Goal: Transaction & Acquisition: Download file/media

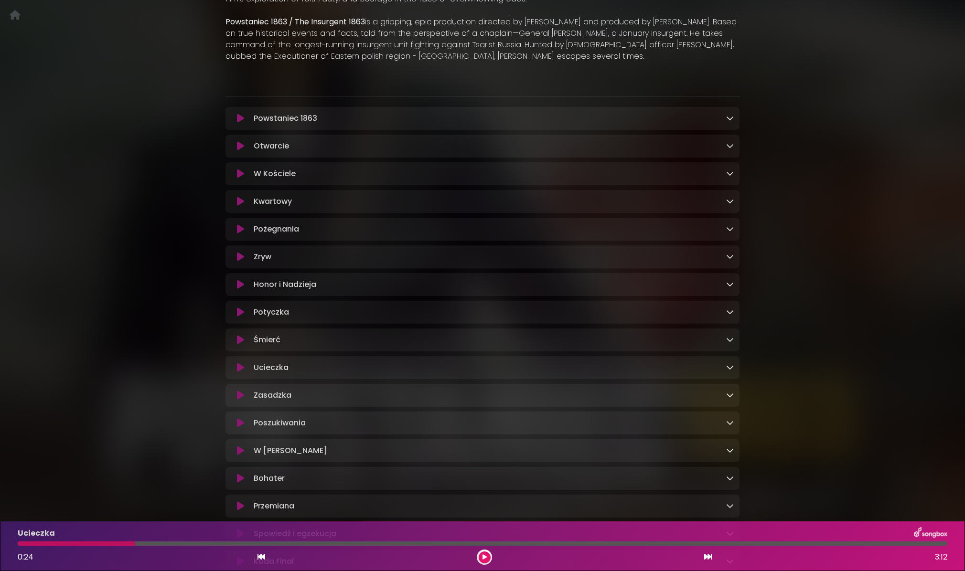
scroll to position [484, 0]
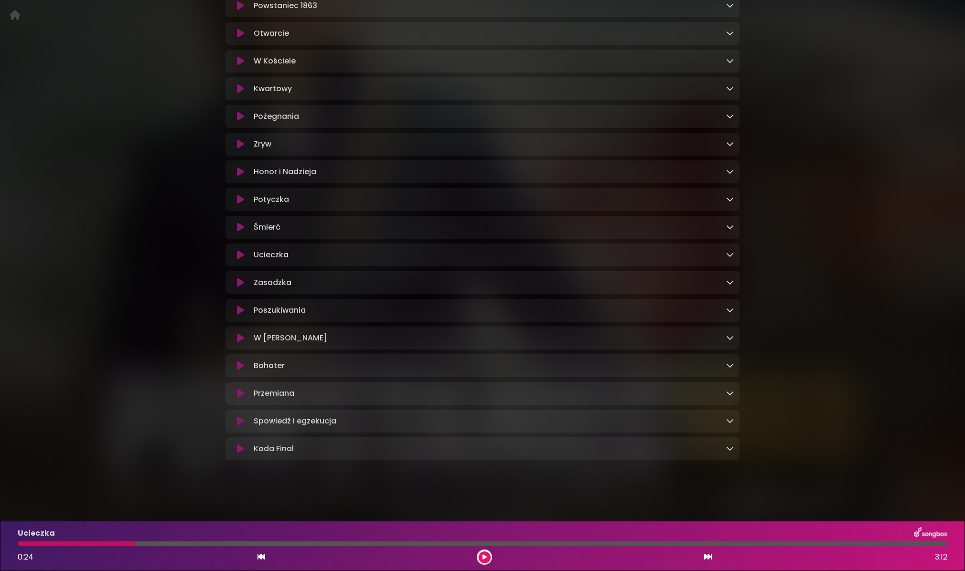
click at [240, 252] on icon at bounding box center [240, 255] width 7 height 10
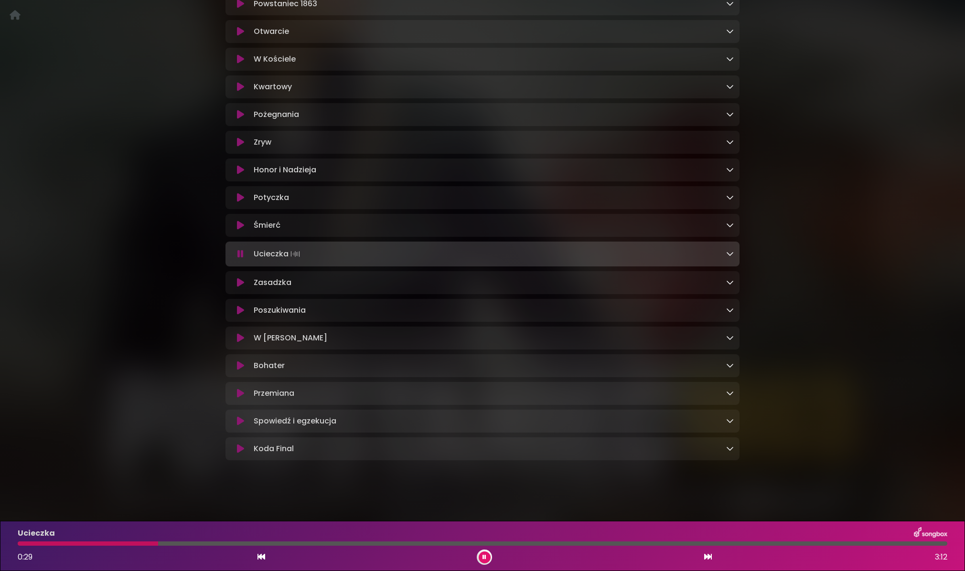
click at [226, 544] on div at bounding box center [482, 544] width 929 height 4
click at [291, 544] on div at bounding box center [482, 544] width 929 height 4
click at [237, 259] on div "Ucieczka Loading Track..." at bounding box center [482, 253] width 502 height 13
click at [238, 255] on icon at bounding box center [240, 254] width 6 height 10
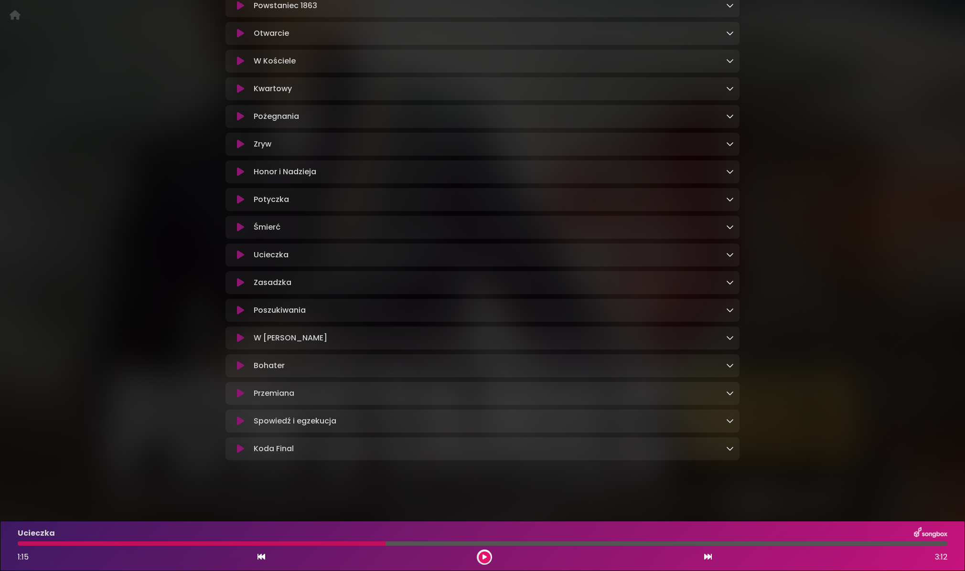
click at [238, 255] on icon at bounding box center [240, 255] width 7 height 10
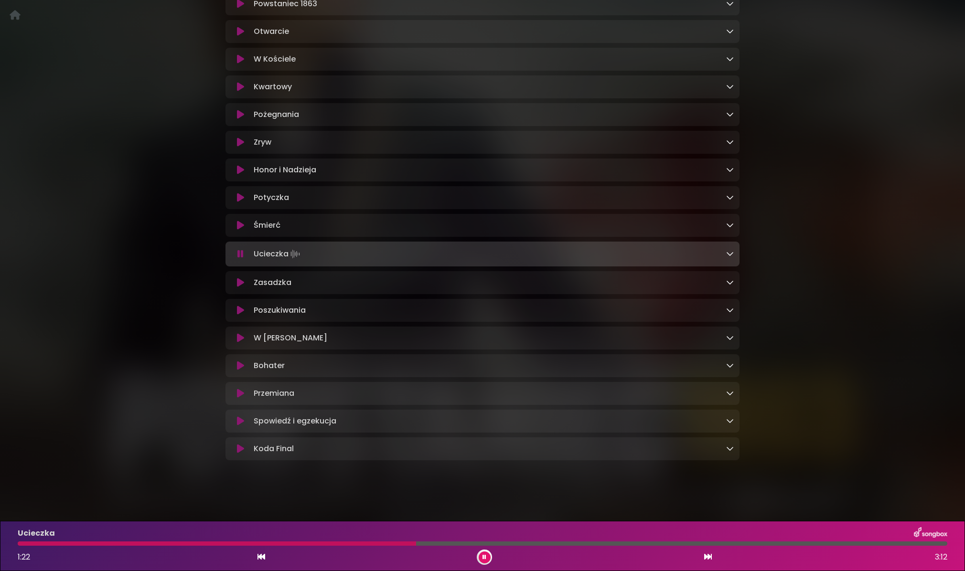
click at [479, 543] on div at bounding box center [482, 544] width 929 height 4
click at [510, 543] on div at bounding box center [482, 544] width 929 height 4
click at [238, 285] on icon at bounding box center [240, 283] width 7 height 10
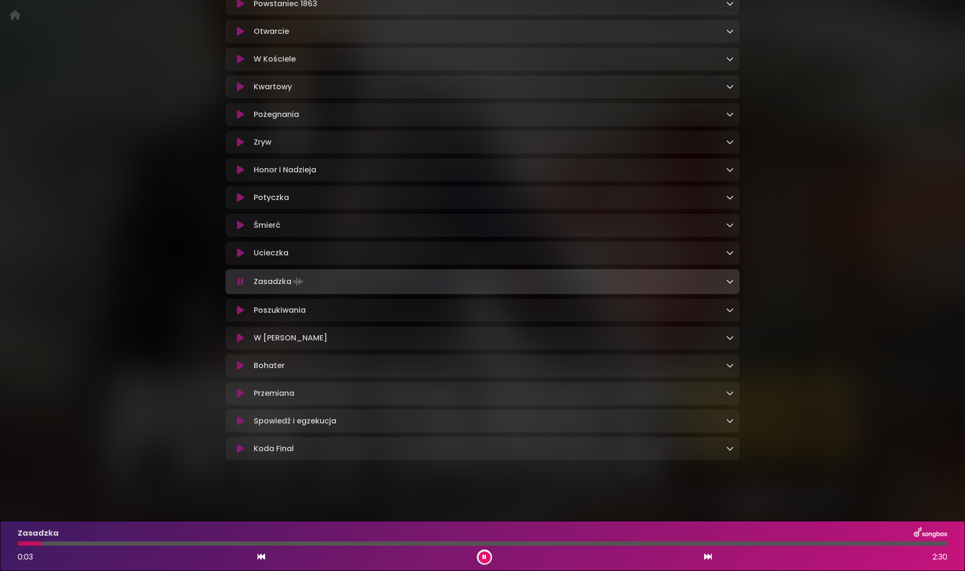
click at [67, 545] on div at bounding box center [482, 544] width 929 height 4
click at [102, 544] on div at bounding box center [482, 544] width 929 height 4
click at [155, 544] on div at bounding box center [482, 544] width 929 height 4
click at [217, 544] on div at bounding box center [482, 544] width 929 height 4
click at [405, 543] on div at bounding box center [482, 544] width 929 height 4
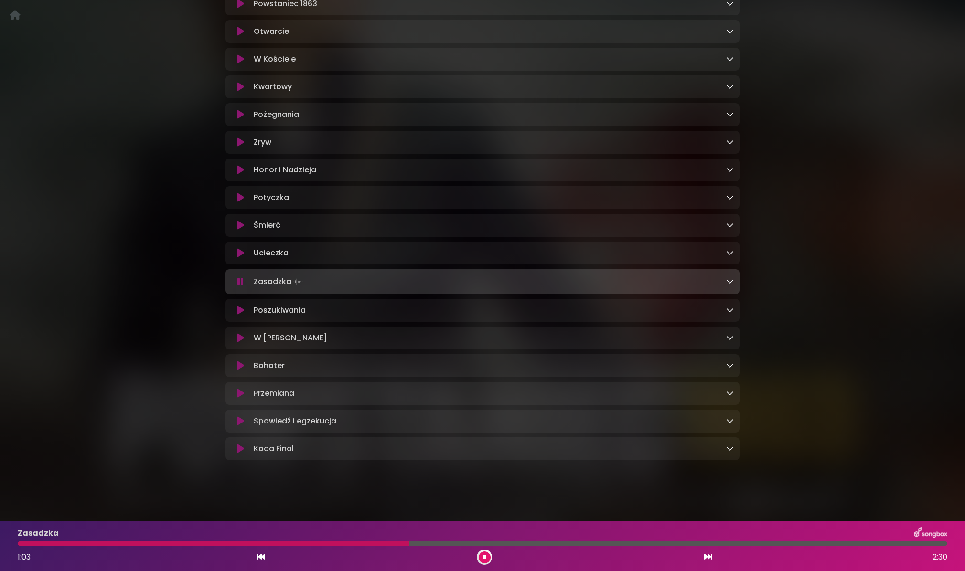
click at [431, 543] on div at bounding box center [482, 544] width 929 height 4
click at [465, 544] on div at bounding box center [482, 544] width 929 height 4
click at [500, 548] on div "Zasadzka 1:12 2:30" at bounding box center [482, 546] width 941 height 38
click at [511, 546] on div "Zasadzka 1:13 2:30" at bounding box center [482, 546] width 941 height 38
click at [523, 540] on div "Zasadzka 1:14 2:30" at bounding box center [482, 546] width 941 height 38
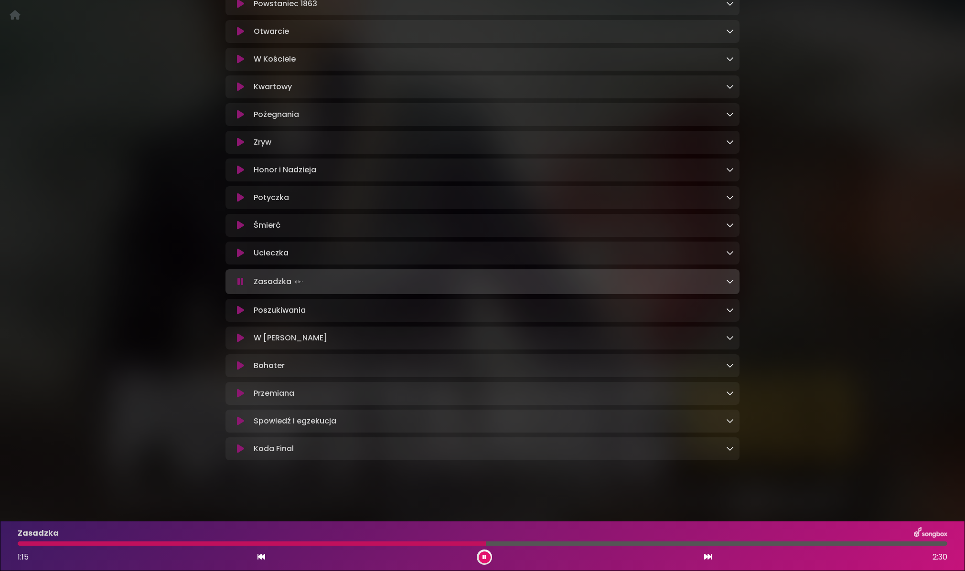
click at [539, 544] on div at bounding box center [482, 544] width 929 height 4
click at [583, 543] on div at bounding box center [482, 544] width 929 height 4
click at [622, 544] on div at bounding box center [482, 544] width 929 height 4
click at [243, 311] on icon at bounding box center [240, 311] width 7 height 10
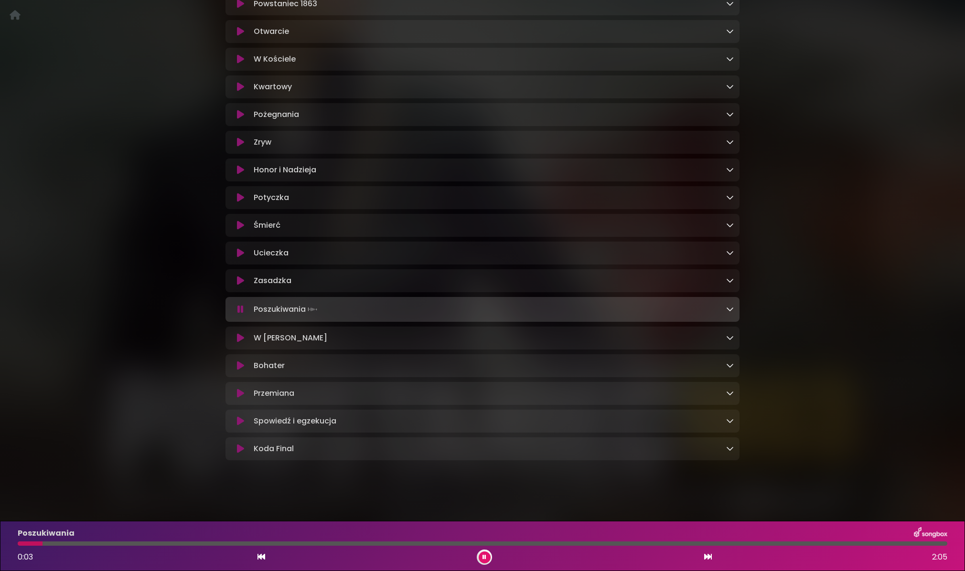
click at [95, 542] on div at bounding box center [482, 544] width 929 height 4
click at [149, 542] on div at bounding box center [482, 544] width 929 height 4
click at [203, 543] on div at bounding box center [482, 544] width 929 height 4
click at [289, 543] on div at bounding box center [482, 544] width 929 height 4
click at [379, 544] on div at bounding box center [482, 544] width 929 height 4
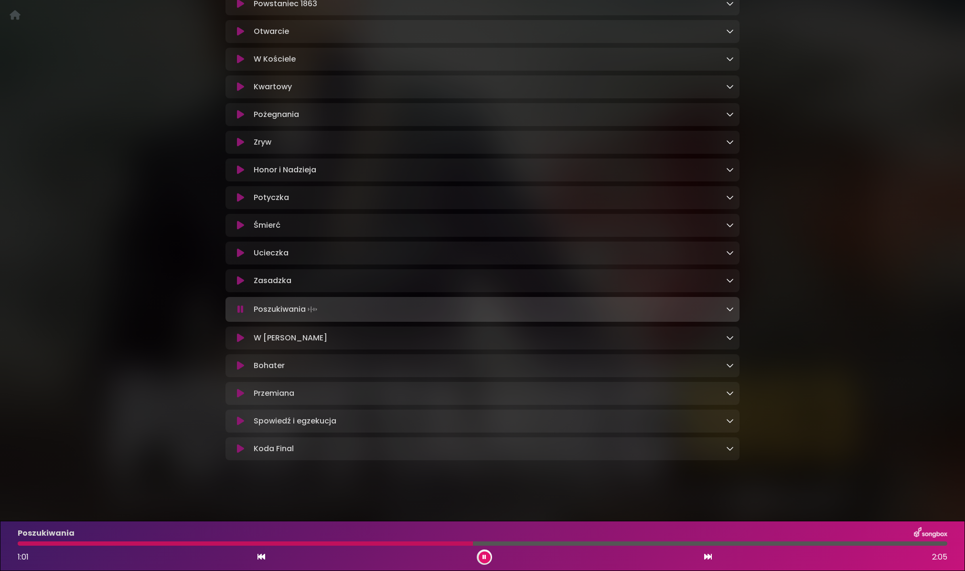
click at [473, 543] on div at bounding box center [482, 544] width 929 height 4
click at [552, 543] on div at bounding box center [482, 544] width 929 height 4
click at [617, 540] on div "Poszukiwania 1:12 2:05" at bounding box center [482, 546] width 941 height 38
click at [640, 546] on div "Poszukiwania 1:13 2:05" at bounding box center [482, 546] width 941 height 38
click at [662, 543] on div at bounding box center [482, 544] width 929 height 4
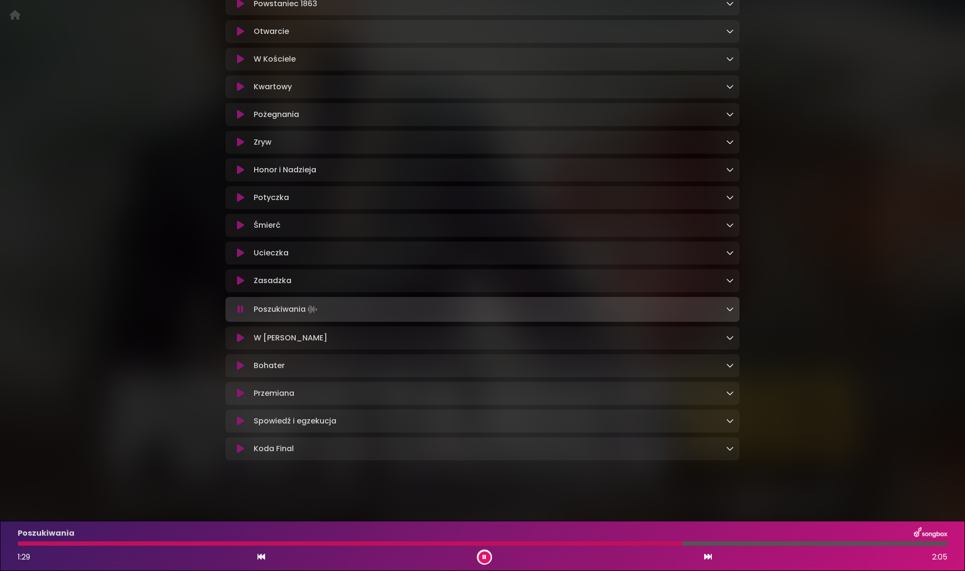
click at [766, 547] on div "Poszukiwania 1:29 2:05" at bounding box center [482, 546] width 941 height 38
click at [765, 547] on div "Poszukiwania 1:30 2:05" at bounding box center [482, 546] width 941 height 38
click at [765, 547] on div "Poszukiwania 1:31 2:05" at bounding box center [482, 546] width 941 height 38
click at [764, 545] on div at bounding box center [482, 544] width 929 height 4
click at [238, 341] on icon at bounding box center [240, 338] width 7 height 10
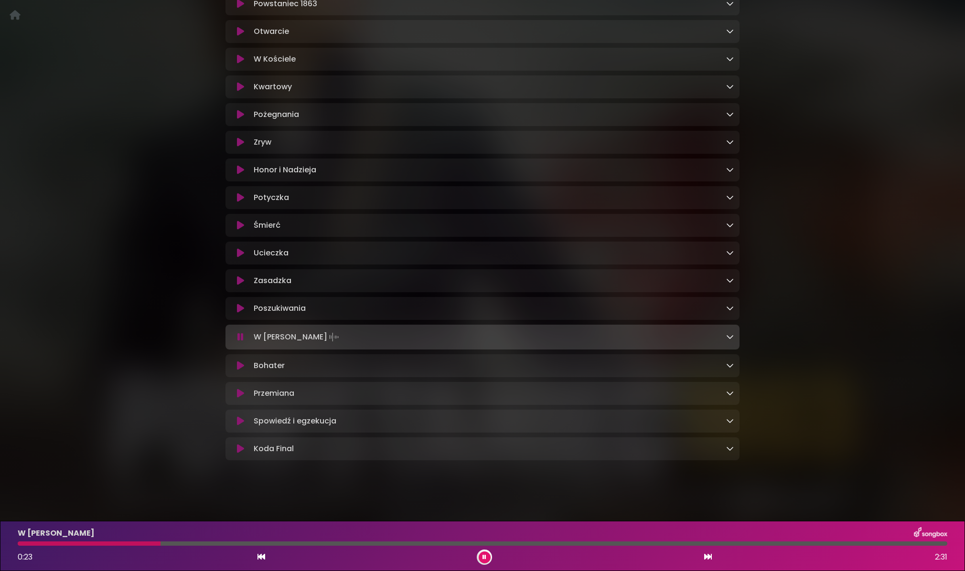
click at [217, 543] on div at bounding box center [482, 544] width 929 height 4
click at [263, 543] on div at bounding box center [482, 544] width 929 height 4
click at [298, 545] on div at bounding box center [482, 544] width 929 height 4
click at [339, 544] on div at bounding box center [482, 544] width 929 height 4
click at [287, 544] on div at bounding box center [482, 544] width 929 height 4
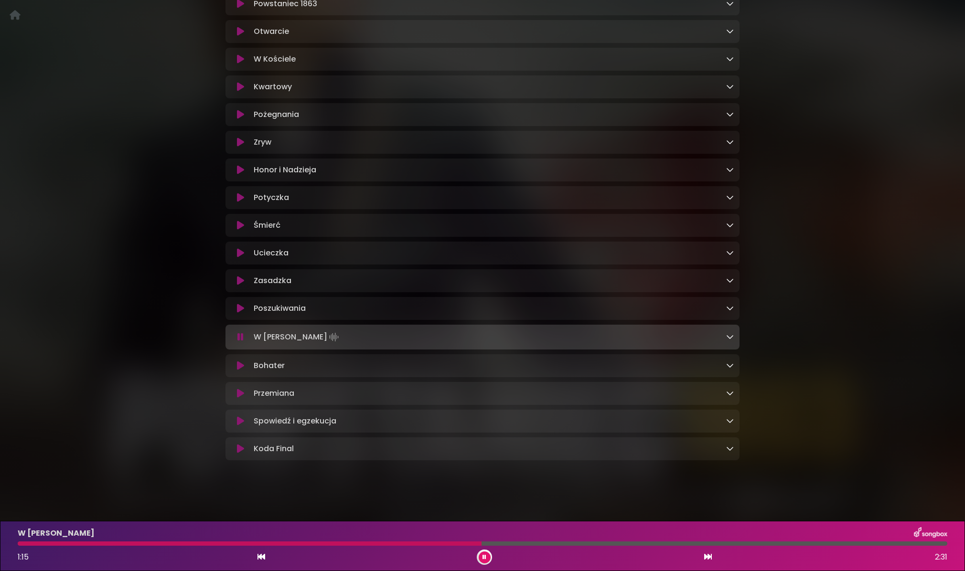
click at [537, 544] on div at bounding box center [482, 544] width 929 height 4
click at [592, 544] on div at bounding box center [482, 544] width 929 height 4
click at [658, 546] on div "W [PERSON_NAME] 1:34 2:31" at bounding box center [482, 546] width 941 height 38
click at [674, 543] on div at bounding box center [482, 544] width 929 height 4
click at [730, 543] on div at bounding box center [482, 544] width 929 height 4
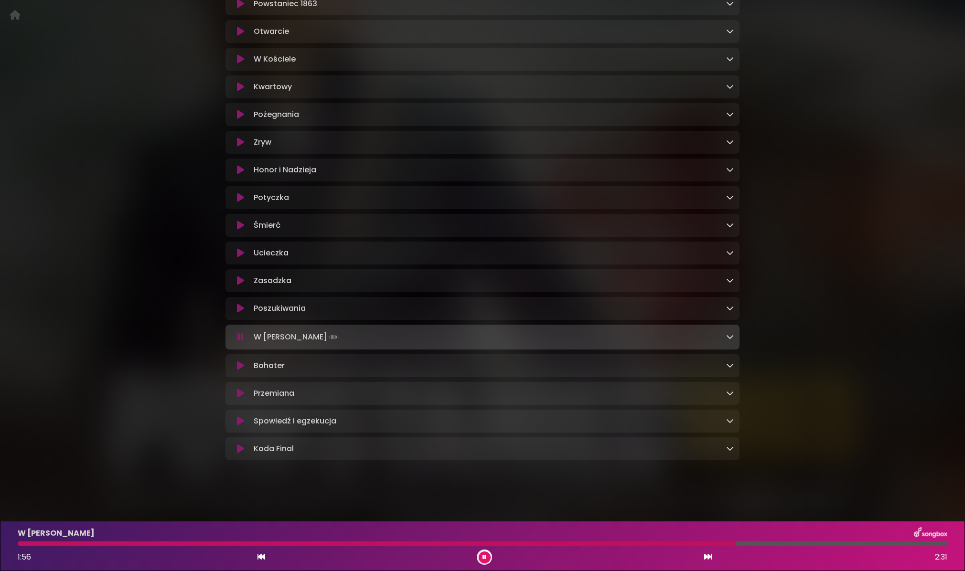
click at [777, 542] on div at bounding box center [482, 544] width 929 height 4
click at [239, 364] on icon at bounding box center [240, 366] width 7 height 10
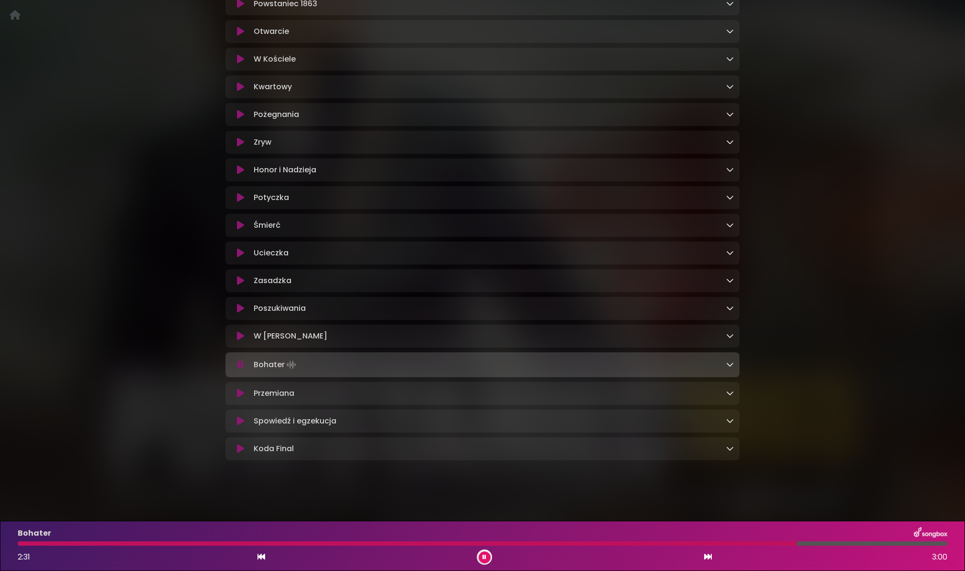
click at [731, 370] on link at bounding box center [730, 364] width 8 height 11
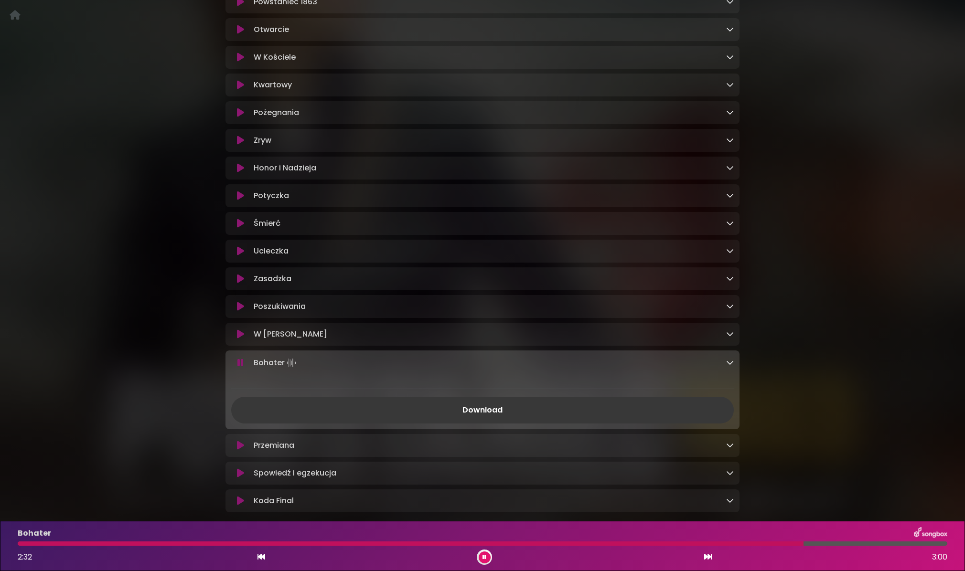
click at [498, 419] on link "Download" at bounding box center [482, 410] width 502 height 27
click at [730, 366] on icon at bounding box center [730, 363] width 8 height 8
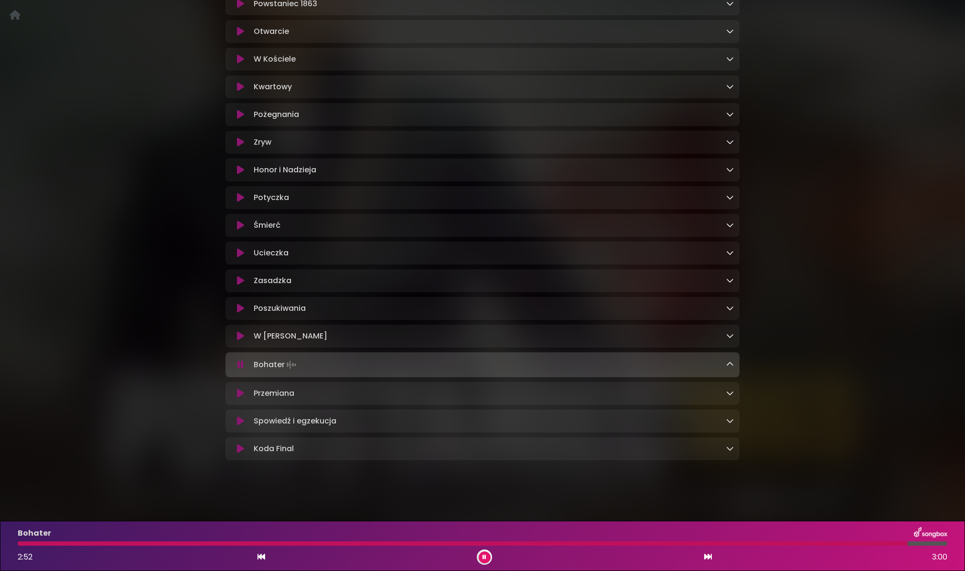
click at [242, 394] on icon at bounding box center [240, 394] width 7 height 10
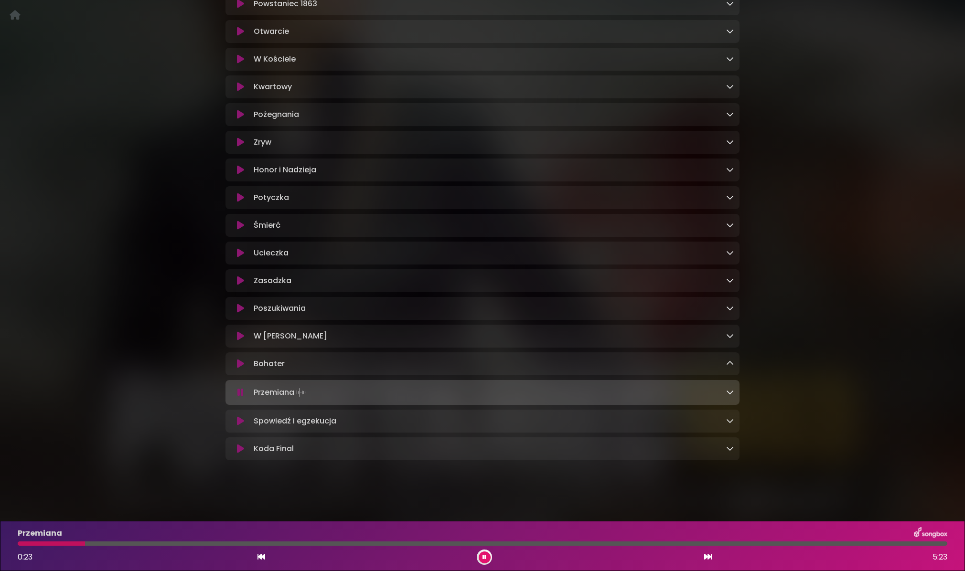
click at [485, 558] on icon at bounding box center [484, 557] width 4 height 6
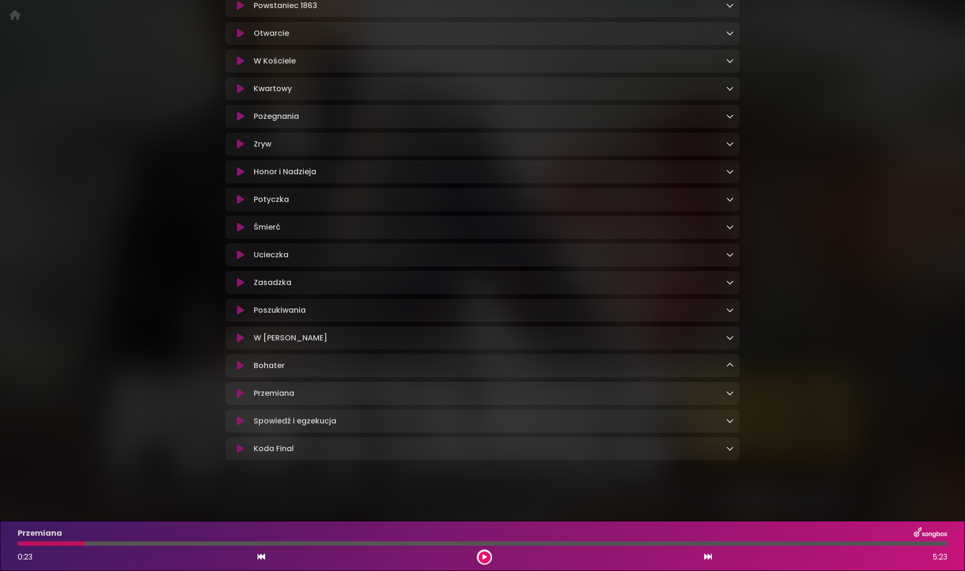
drag, startPoint x: 485, startPoint y: 558, endPoint x: 527, endPoint y: 601, distance: 60.5
click at [527, 571] on html "Your Private Link [URL][DOMAIN_NAME] Copy Link PREVIEW MODE | Views 78 | Plays …" at bounding box center [482, 285] width 965 height 571
click at [476, 543] on div at bounding box center [482, 544] width 929 height 4
click at [486, 553] on button at bounding box center [485, 558] width 12 height 12
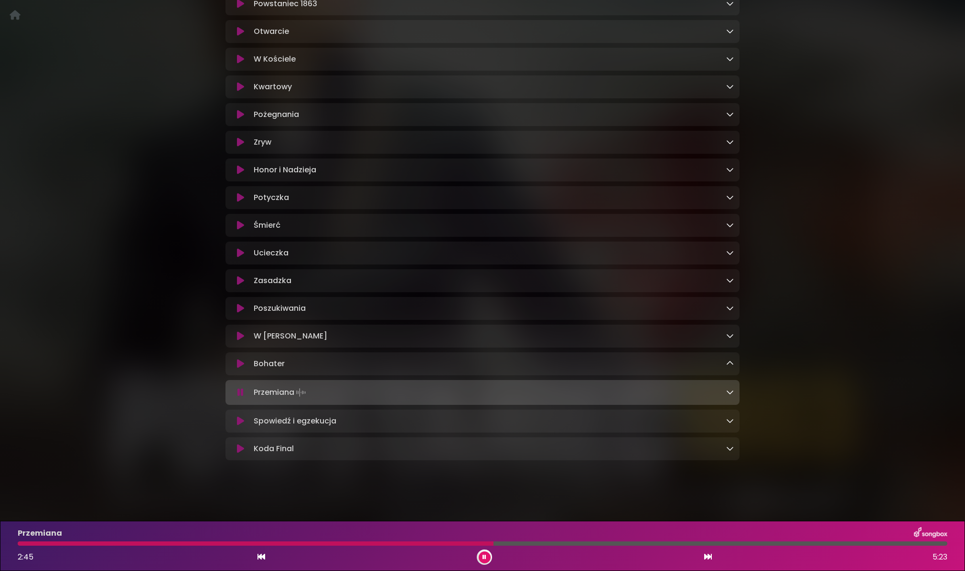
click at [440, 544] on div at bounding box center [256, 544] width 476 height 4
click at [404, 544] on div at bounding box center [230, 544] width 425 height 4
click at [335, 543] on div at bounding box center [214, 544] width 392 height 4
click at [279, 539] on div "Przemiana" at bounding box center [482, 533] width 941 height 12
click at [257, 542] on div at bounding box center [178, 544] width 321 height 4
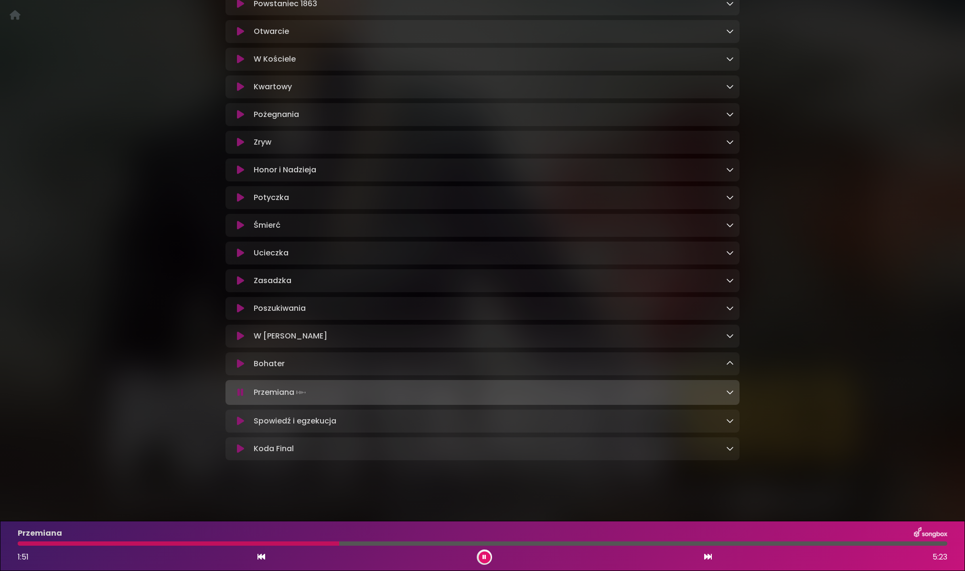
click at [255, 544] on div at bounding box center [178, 544] width 321 height 4
click at [273, 544] on div at bounding box center [178, 544] width 321 height 4
click at [180, 545] on div at bounding box center [148, 544] width 261 height 4
click at [88, 543] on div at bounding box center [106, 544] width 177 height 4
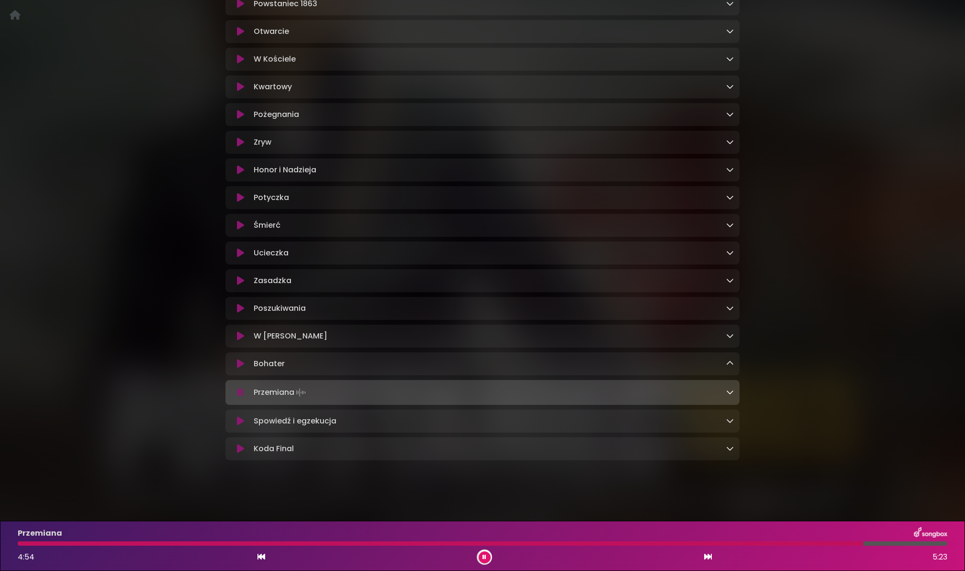
click at [728, 394] on icon at bounding box center [730, 392] width 8 height 8
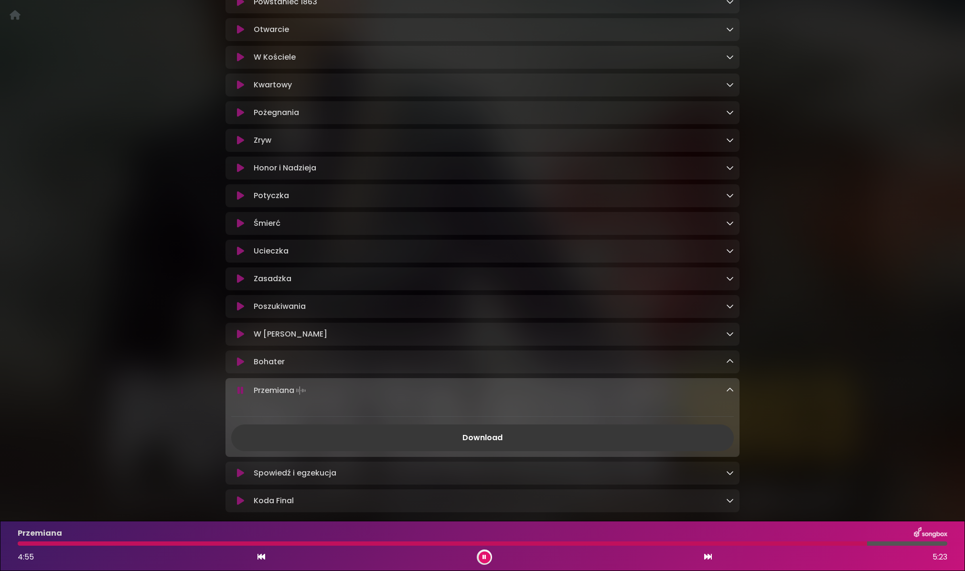
click at [504, 444] on link "Download" at bounding box center [482, 438] width 502 height 27
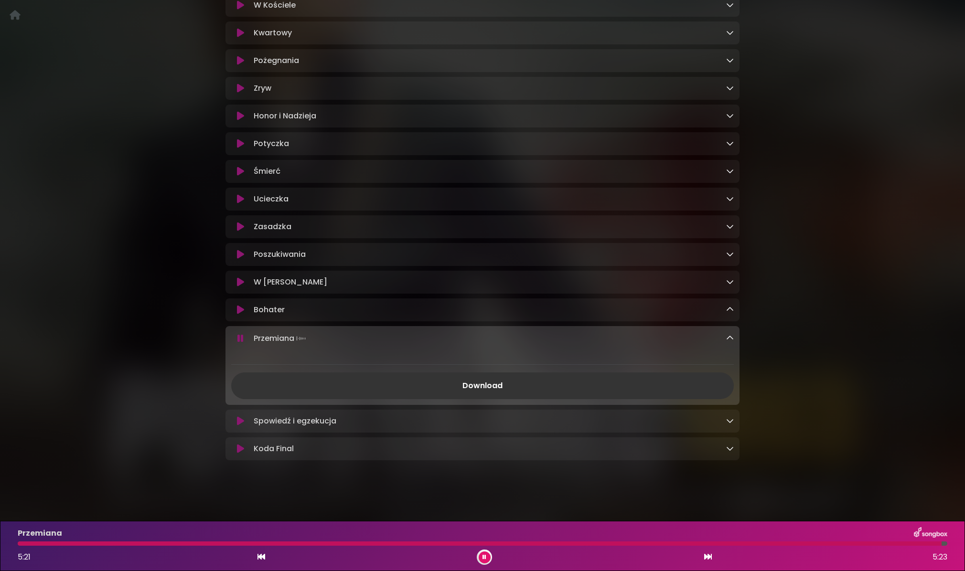
click at [728, 423] on icon at bounding box center [730, 421] width 8 height 8
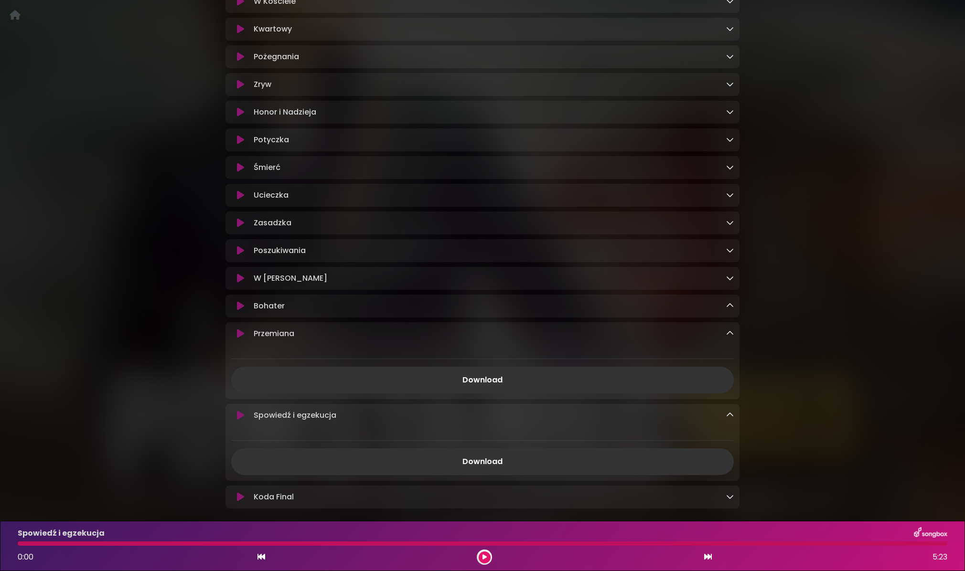
click at [246, 420] on button at bounding box center [240, 416] width 19 height 10
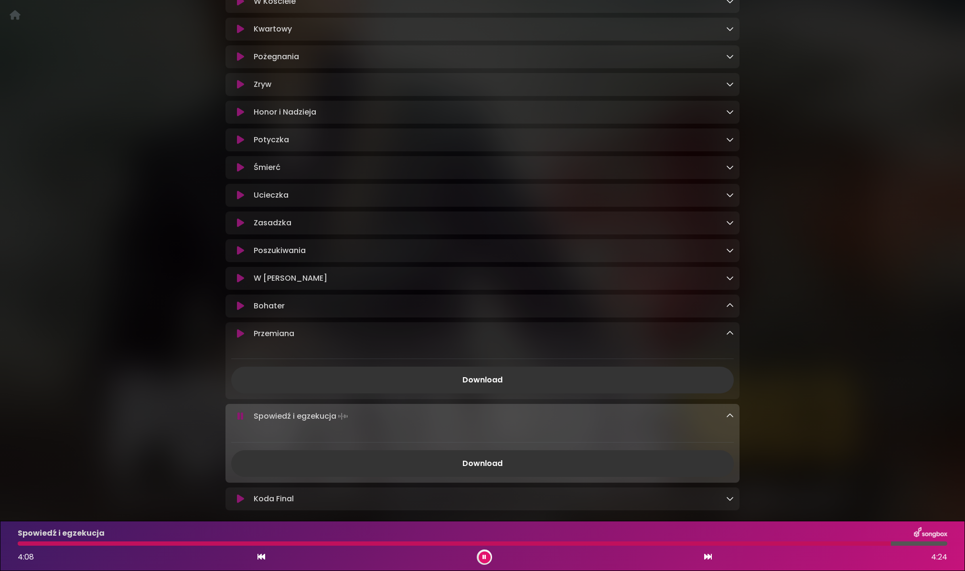
scroll to position [594, 0]
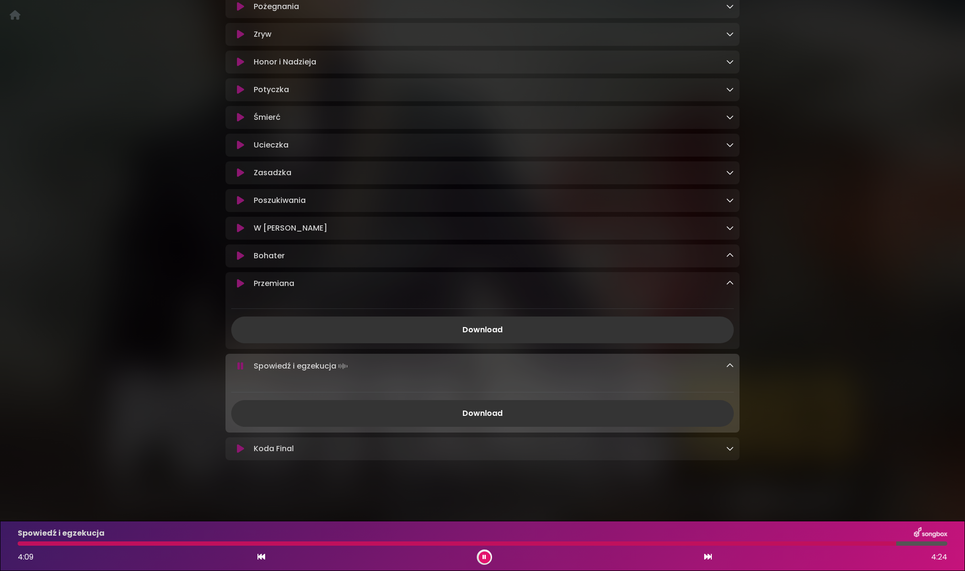
click at [238, 444] on icon at bounding box center [240, 449] width 7 height 10
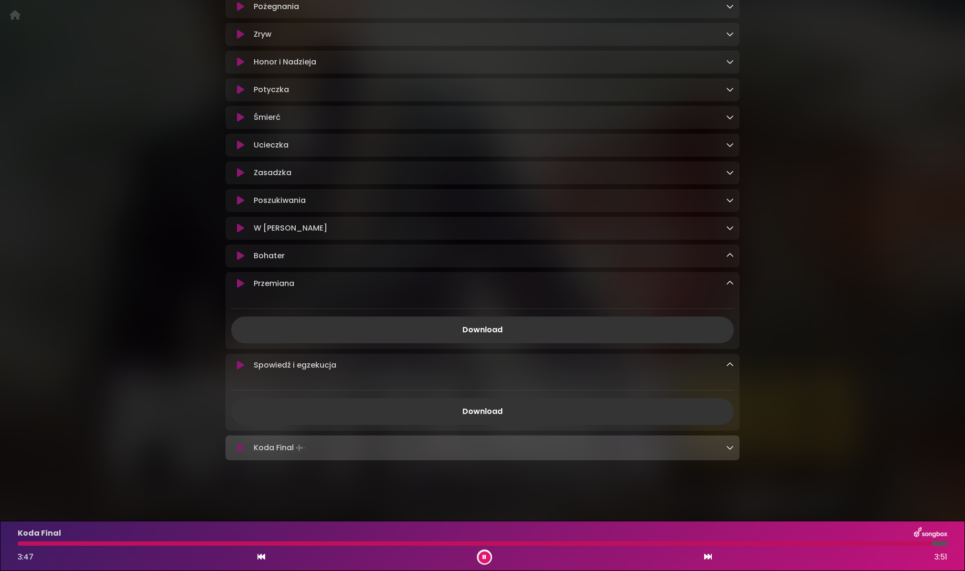
click at [92, 544] on div at bounding box center [482, 544] width 929 height 4
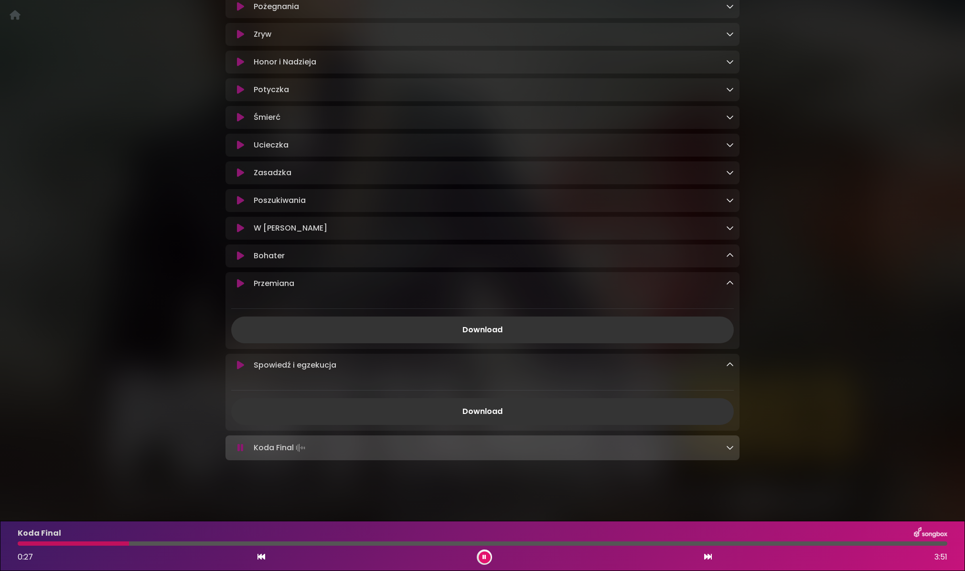
click at [480, 554] on button at bounding box center [485, 558] width 12 height 12
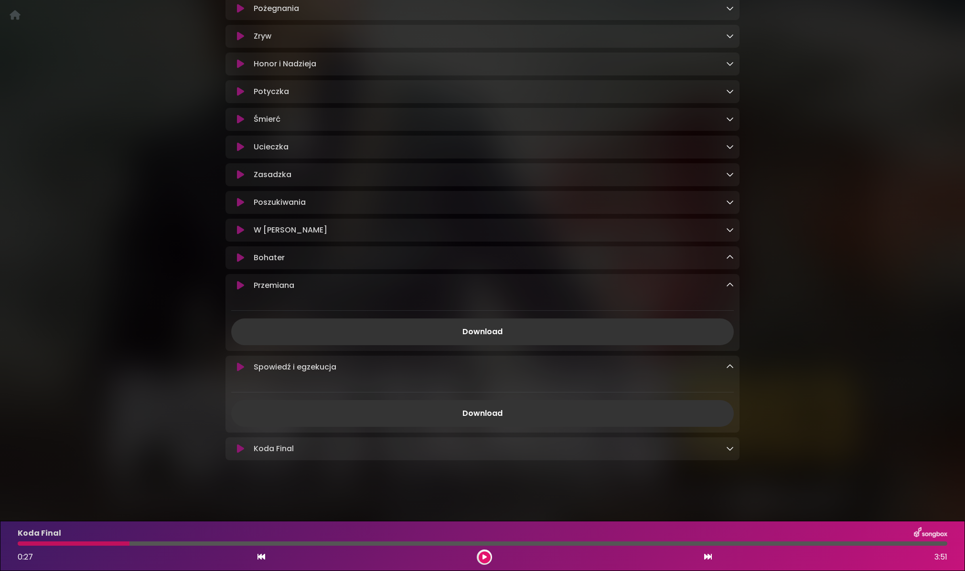
click at [480, 554] on button at bounding box center [485, 558] width 12 height 12
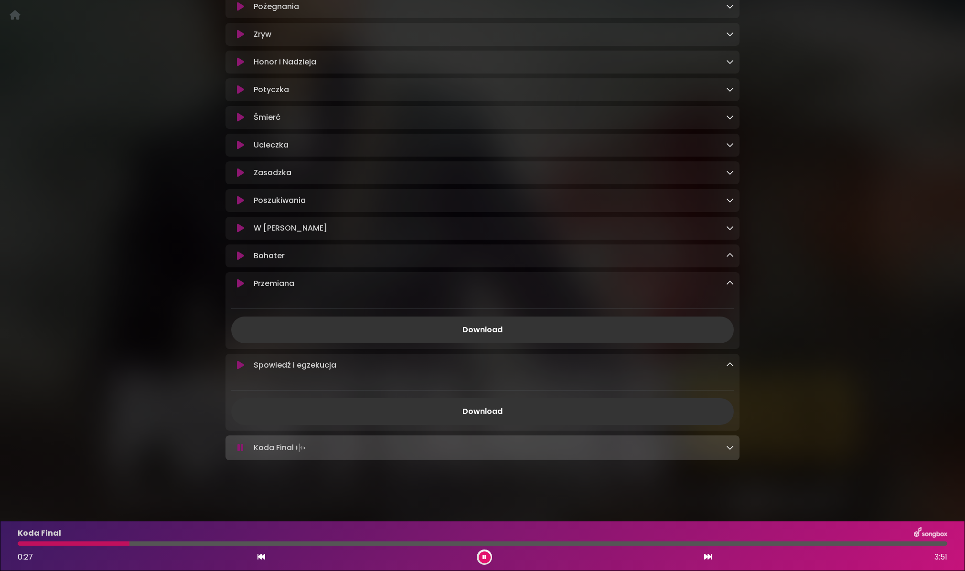
scroll to position [594, 0]
click at [358, 544] on div at bounding box center [482, 544] width 929 height 4
click at [447, 544] on div at bounding box center [482, 544] width 929 height 4
click at [530, 543] on div at bounding box center [482, 544] width 929 height 4
click at [616, 543] on div at bounding box center [482, 544] width 929 height 4
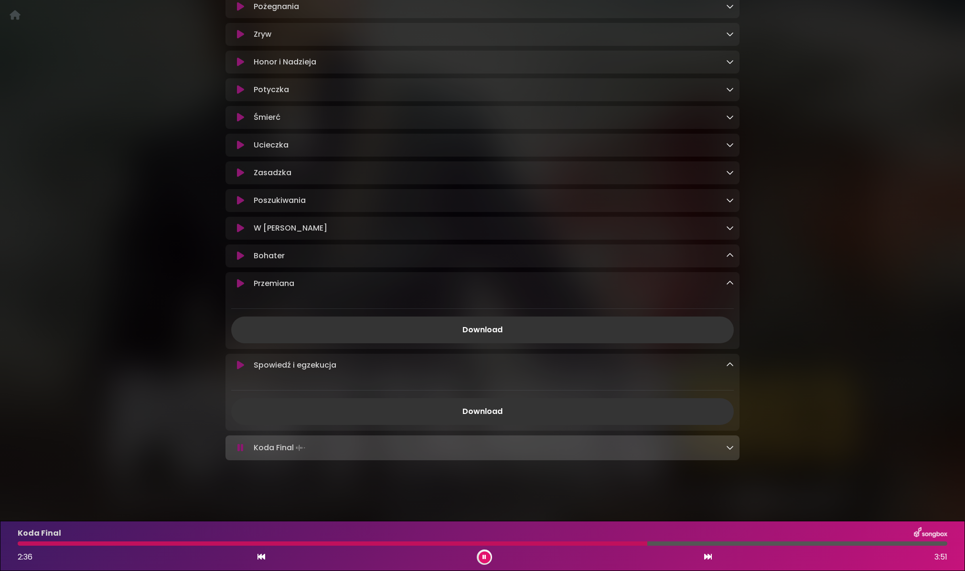
click at [693, 543] on div at bounding box center [482, 544] width 929 height 4
click at [486, 558] on button at bounding box center [485, 558] width 12 height 12
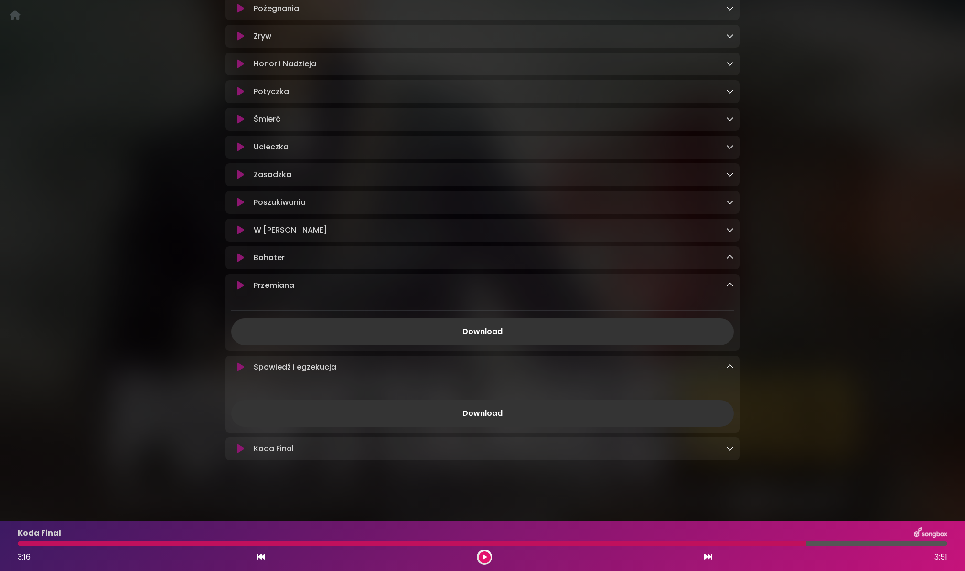
click at [244, 260] on button at bounding box center [240, 258] width 19 height 10
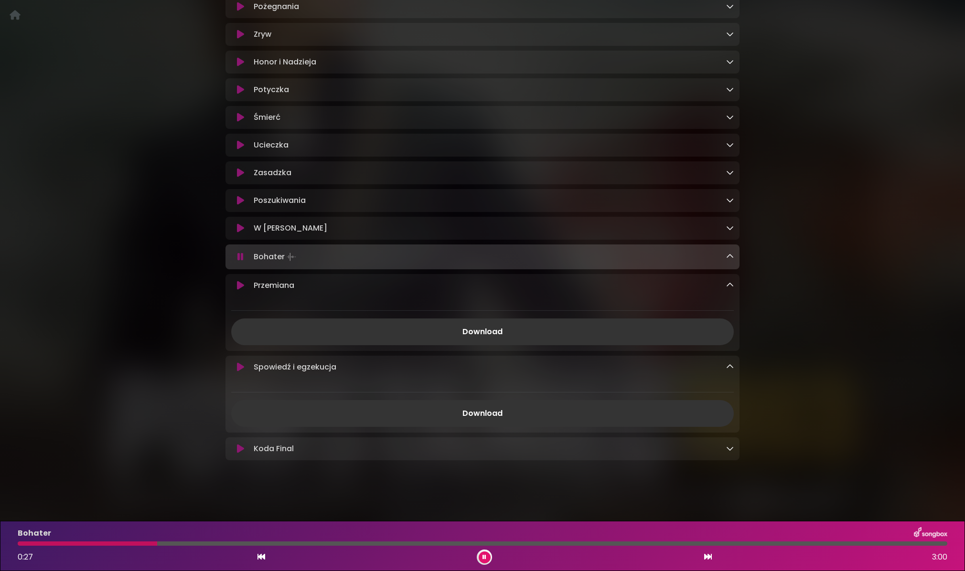
click at [479, 559] on button at bounding box center [485, 558] width 12 height 12
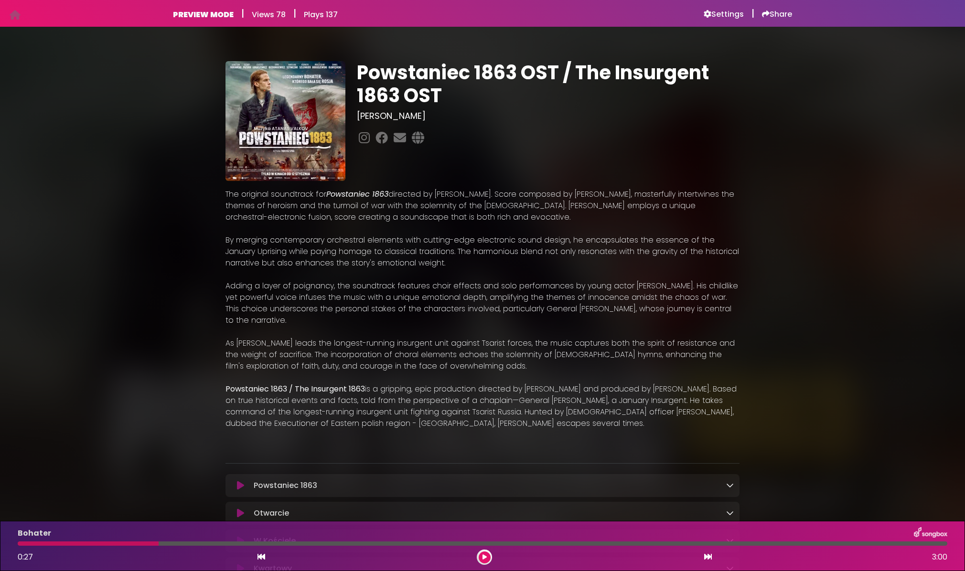
scroll to position [374, 0]
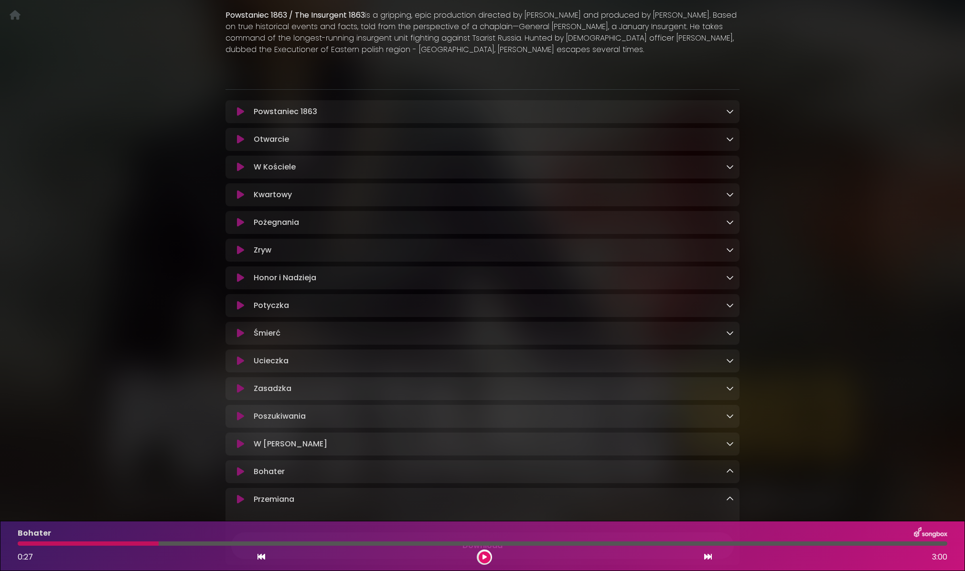
click at [243, 108] on icon at bounding box center [240, 112] width 7 height 10
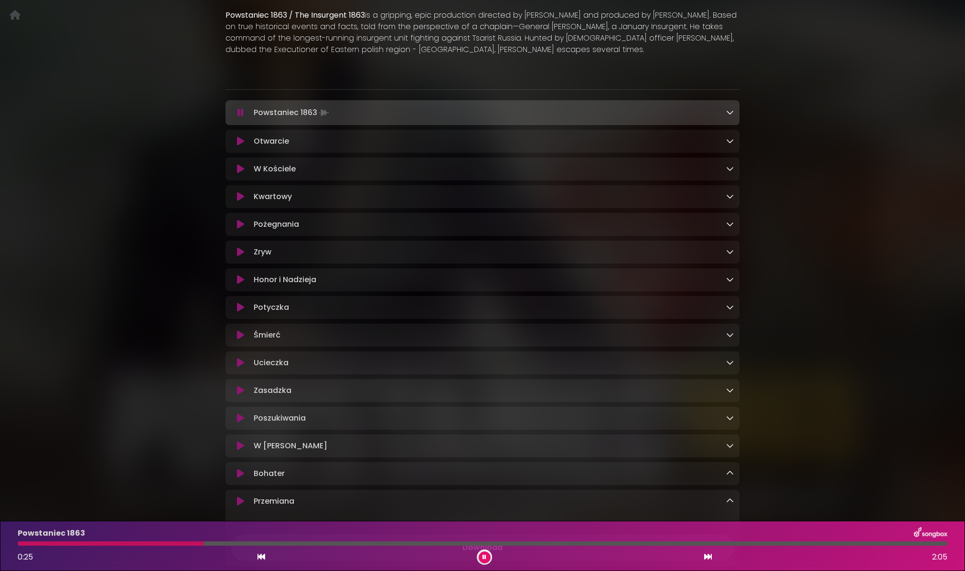
click at [237, 113] on icon at bounding box center [240, 113] width 6 height 10
